Goal: Task Accomplishment & Management: Use online tool/utility

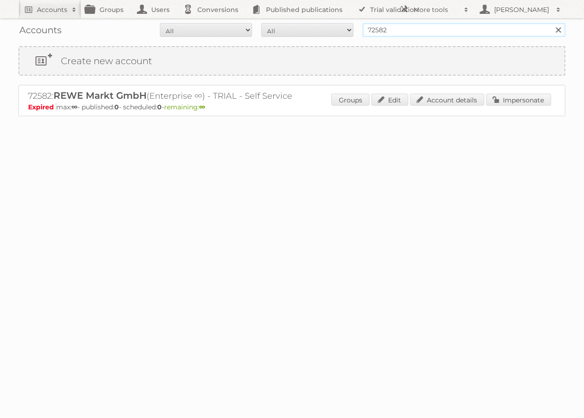
click at [473, 31] on input "72582" at bounding box center [464, 30] width 203 height 14
type input "ict edeka"
click at [552, 23] on input "Search" at bounding box center [559, 30] width 14 height 14
click at [519, 94] on link "Impersonate" at bounding box center [519, 100] width 65 height 12
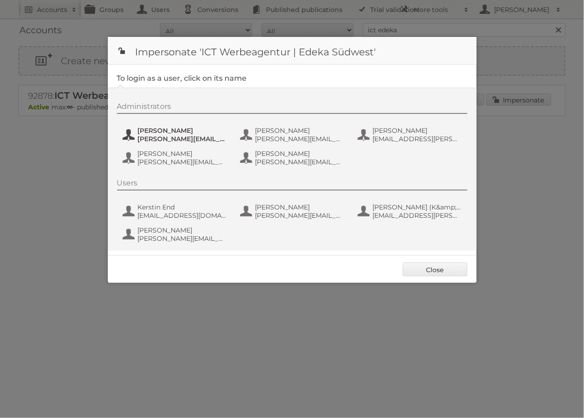
click at [159, 137] on span "[PERSON_NAME][EMAIL_ADDRESS][PERSON_NAME][DOMAIN_NAME]" at bounding box center [182, 139] width 89 height 8
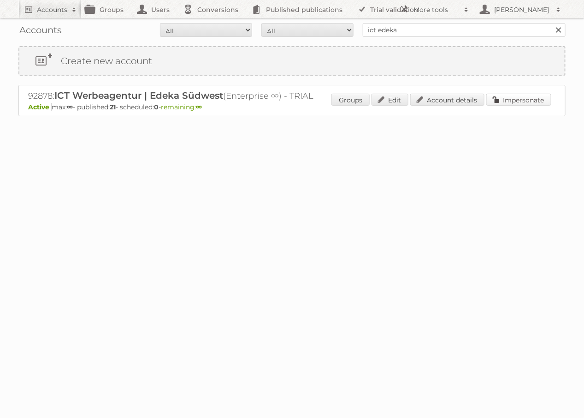
click at [544, 101] on link "Impersonate" at bounding box center [519, 100] width 65 height 12
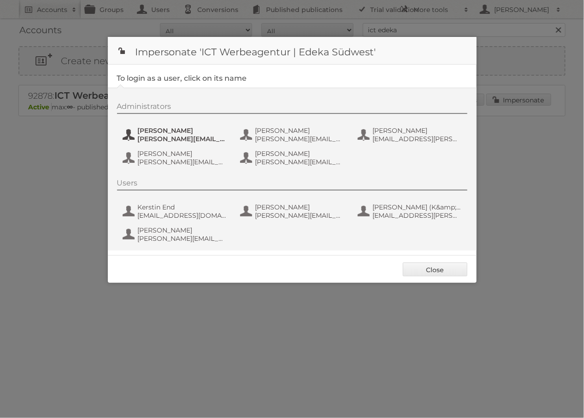
click at [170, 128] on span "[PERSON_NAME]" at bounding box center [182, 130] width 89 height 8
